Goal: Transaction & Acquisition: Purchase product/service

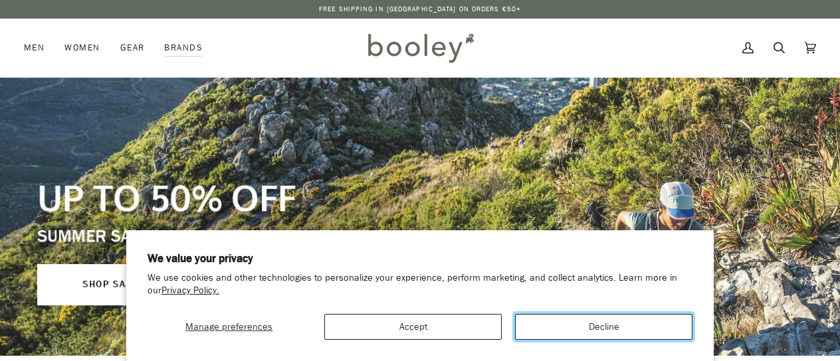
click at [606, 320] on button "Decline" at bounding box center [603, 327] width 177 height 26
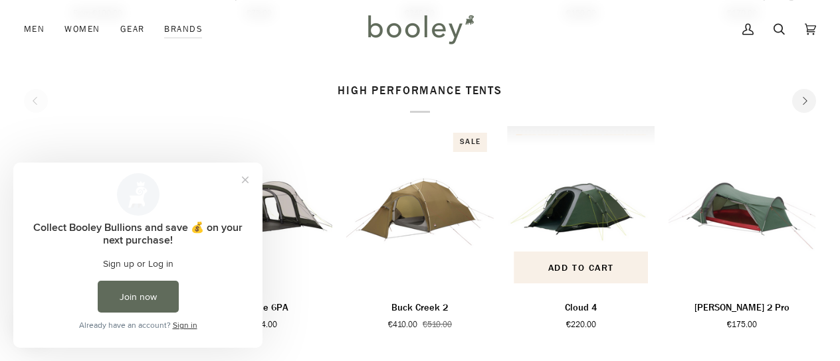
scroll to position [1661, 0]
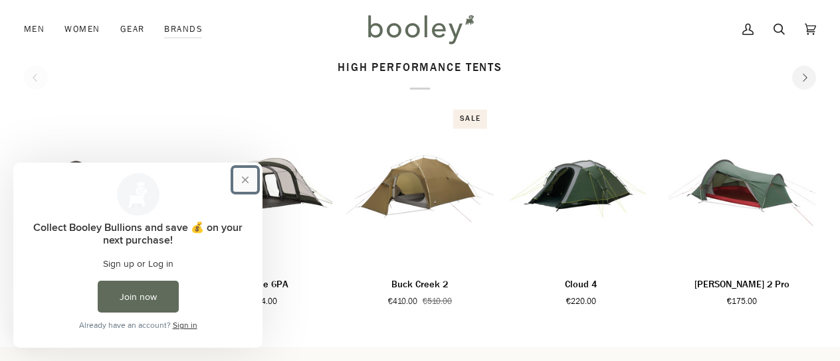
click at [239, 185] on button "Close prompt" at bounding box center [245, 180] width 24 height 24
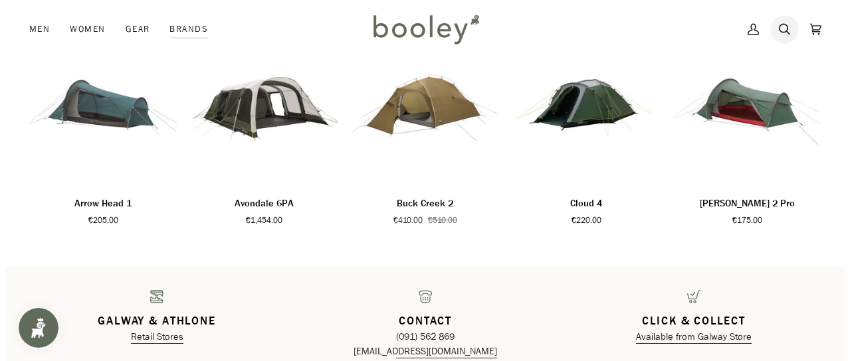
scroll to position [1728, 0]
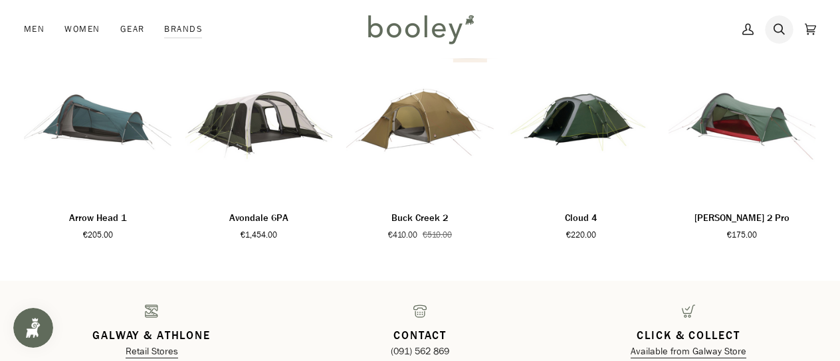
click at [780, 35] on icon at bounding box center [778, 29] width 11 height 20
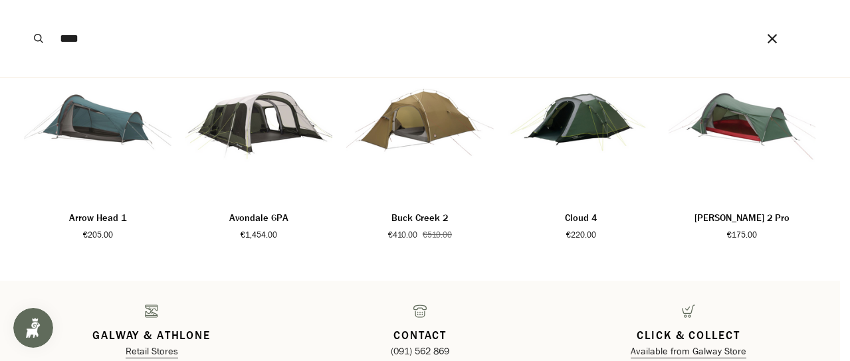
type input "****"
click at [24, 0] on button "Search" at bounding box center [38, 38] width 29 height 77
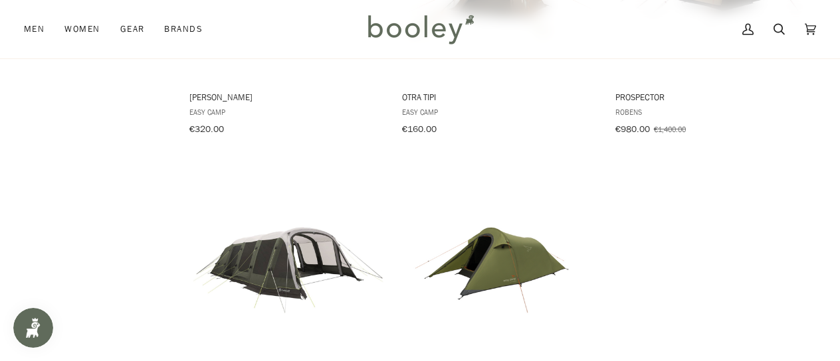
scroll to position [1861, 0]
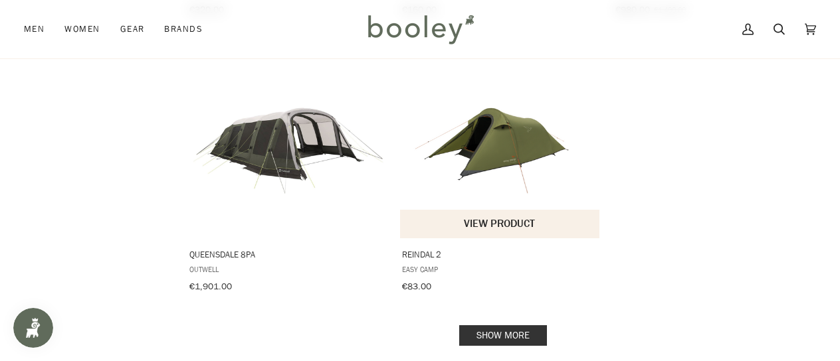
click at [504, 215] on button "View product" at bounding box center [499, 224] width 199 height 29
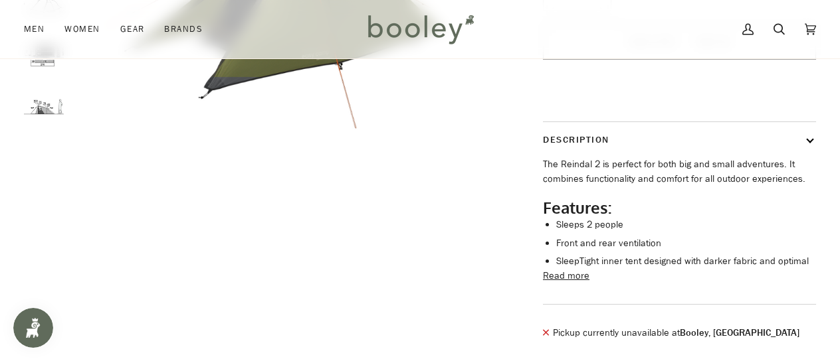
scroll to position [332, 0]
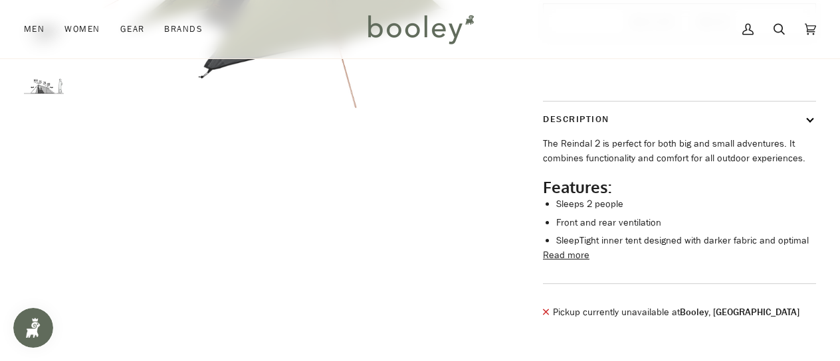
click at [574, 249] on li "SleepTight inner tent designed with darker fabric and optimal" at bounding box center [686, 241] width 260 height 15
click at [572, 263] on button "Read more" at bounding box center [566, 256] width 47 height 15
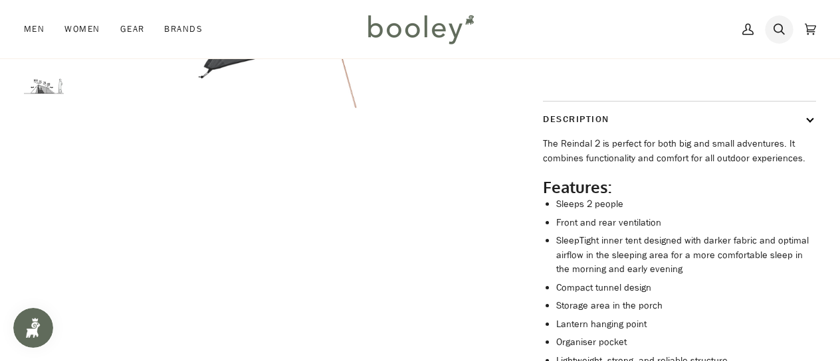
click at [777, 27] on icon at bounding box center [778, 29] width 11 height 20
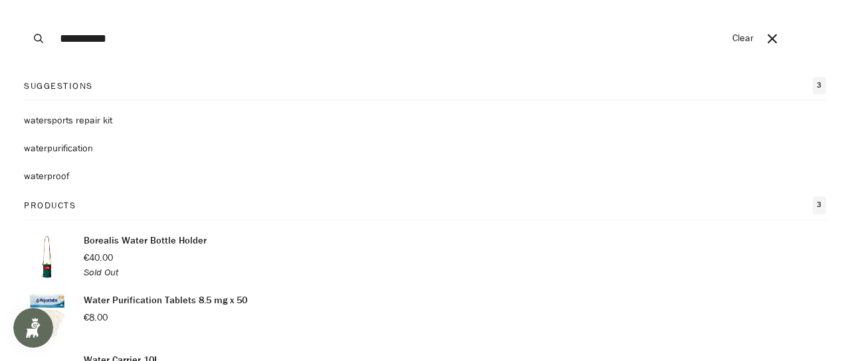
type input "**********"
click at [24, 0] on button "Search" at bounding box center [38, 38] width 29 height 77
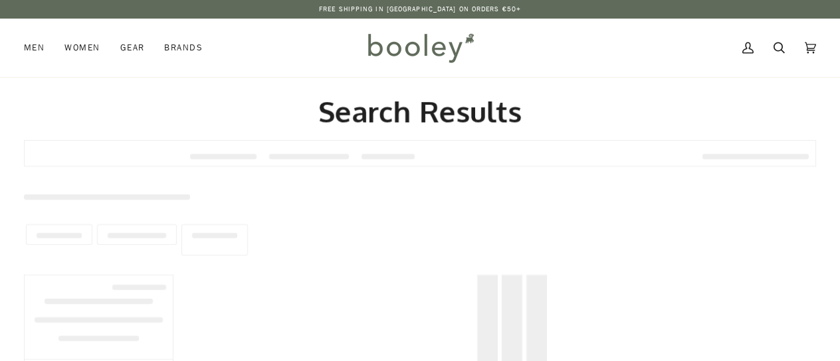
type input "**********"
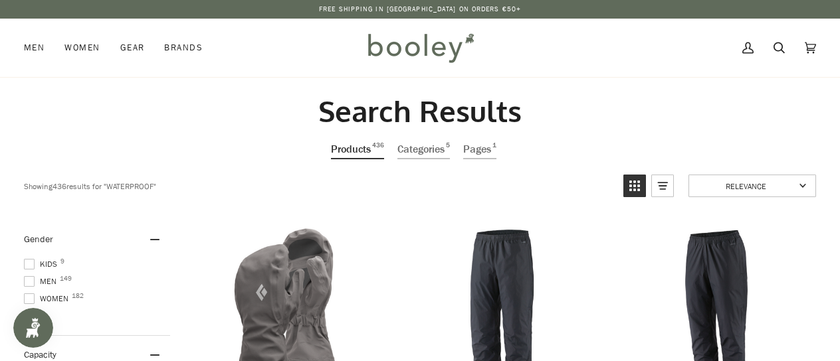
click at [386, 44] on img at bounding box center [420, 48] width 116 height 39
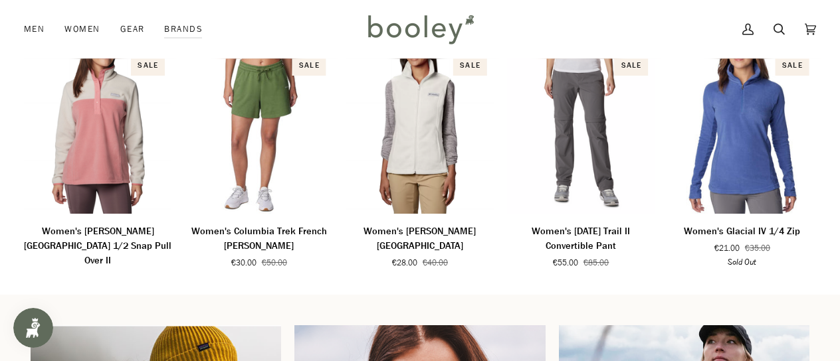
scroll to position [720, 0]
